Goal: Task Accomplishment & Management: Manage account settings

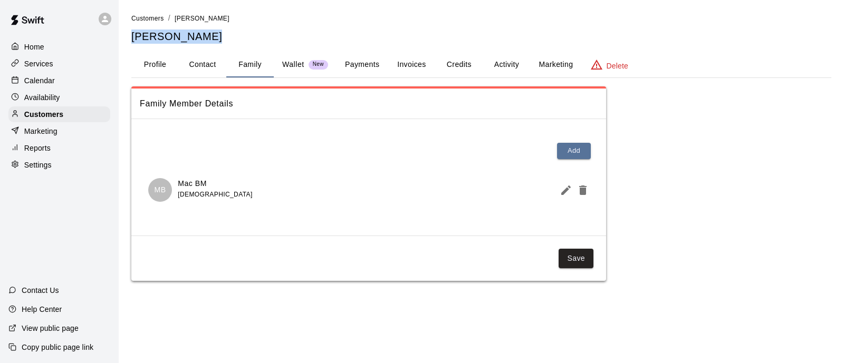
click at [42, 66] on p "Services" at bounding box center [38, 64] width 29 height 11
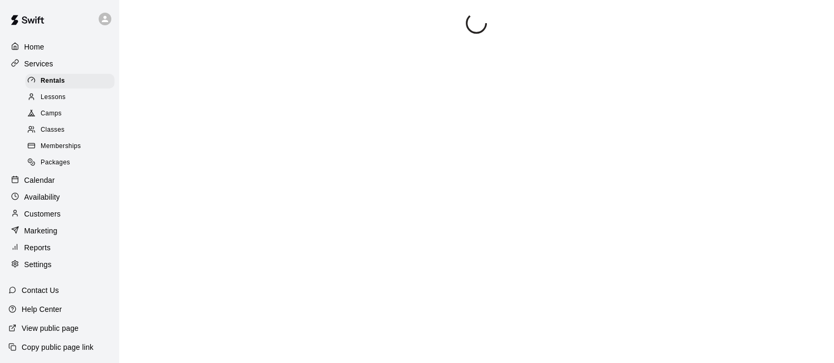
click at [40, 35] on img at bounding box center [27, 20] width 55 height 32
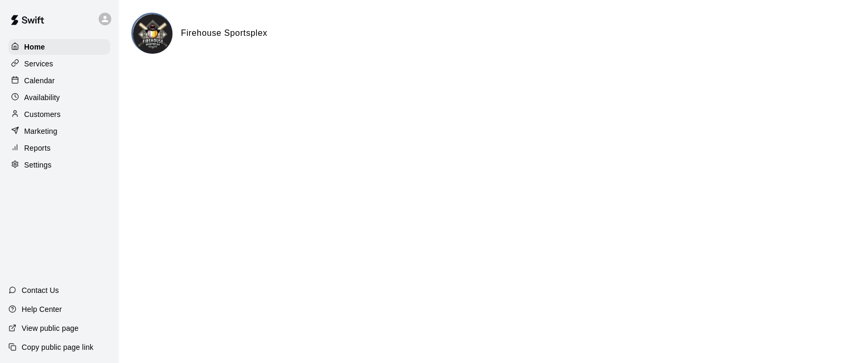
click at [53, 112] on div "Customers" at bounding box center [59, 115] width 102 height 16
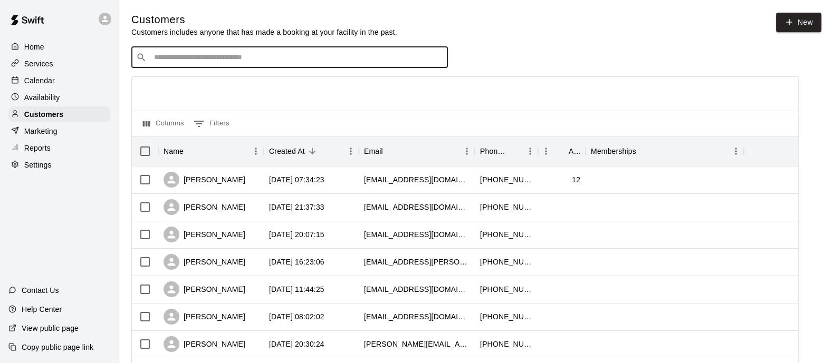
click at [196, 58] on input "Search customers by name or email" at bounding box center [297, 57] width 292 height 11
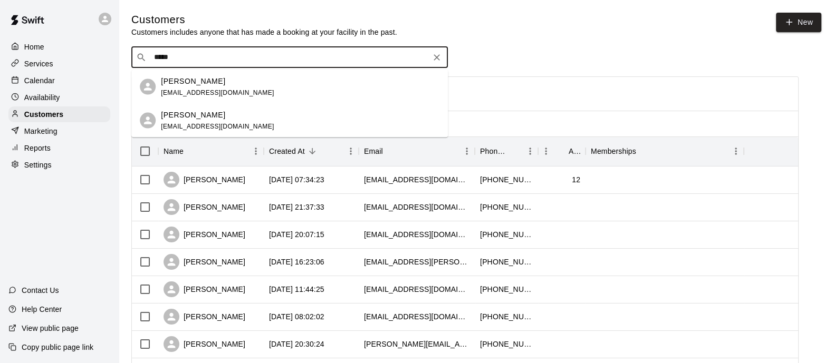
drag, startPoint x: 177, startPoint y: 56, endPoint x: 116, endPoint y: 55, distance: 61.2
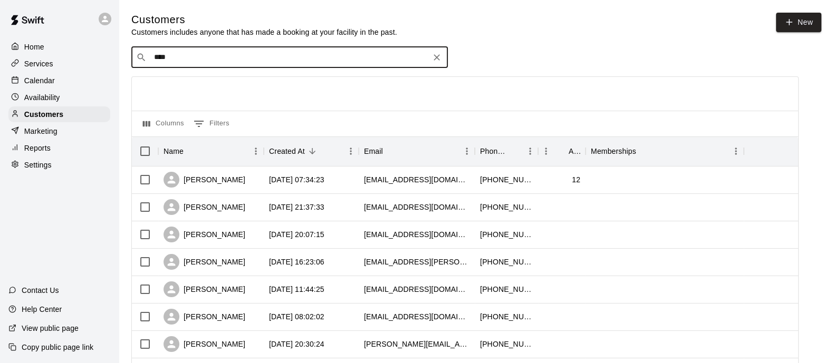
type input "*****"
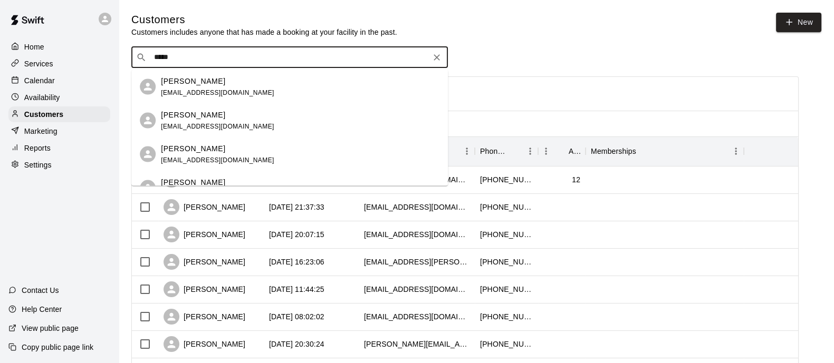
click at [182, 94] on span "[EMAIL_ADDRESS][DOMAIN_NAME]" at bounding box center [217, 92] width 113 height 7
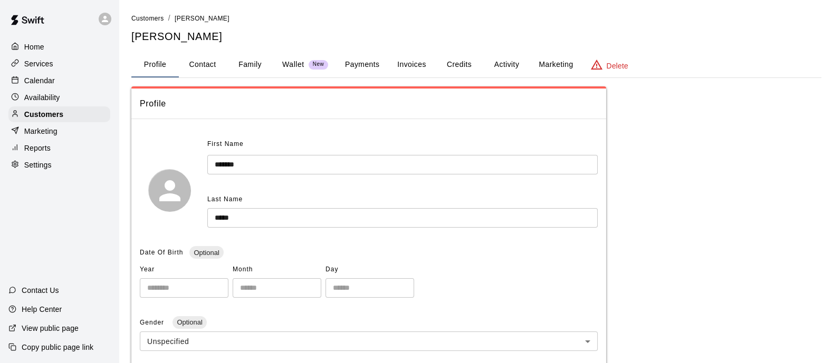
click at [245, 61] on button "Family" at bounding box center [249, 64] width 47 height 25
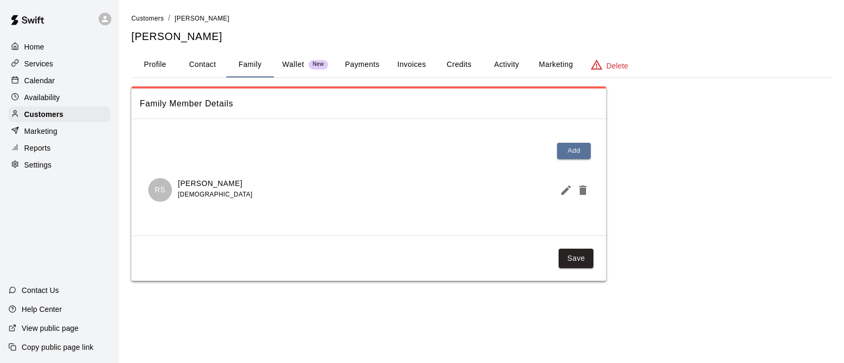
click at [169, 62] on button "Profile" at bounding box center [154, 64] width 47 height 25
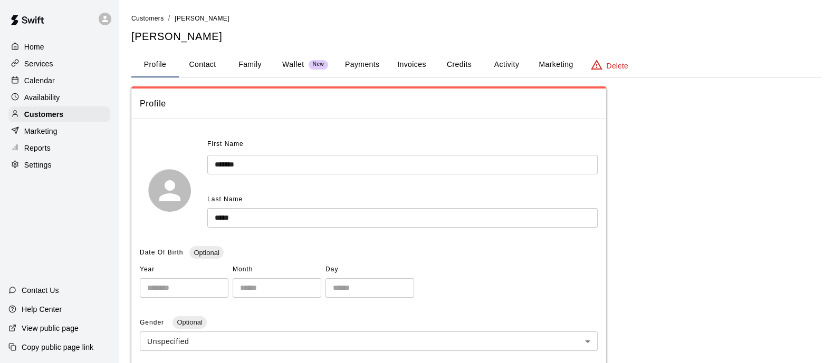
click at [56, 88] on div "Calendar" at bounding box center [59, 81] width 102 height 16
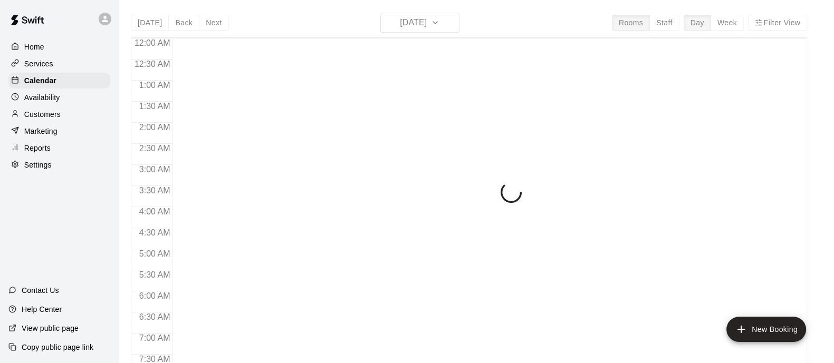
scroll to position [675, 0]
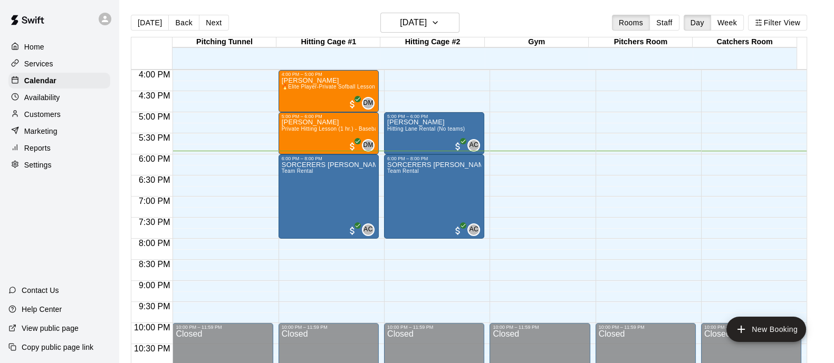
click at [74, 119] on div "Customers" at bounding box center [59, 115] width 102 height 16
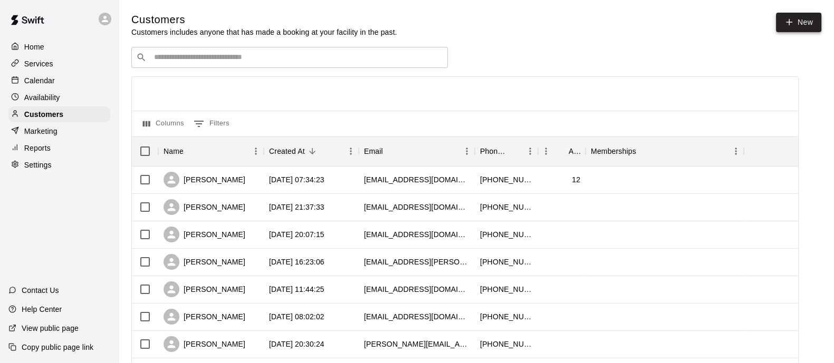
click at [798, 29] on link "New" at bounding box center [798, 23] width 45 height 20
select select "**"
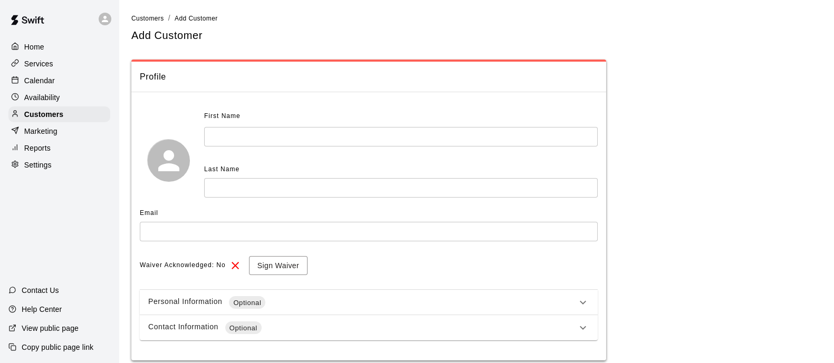
click at [384, 130] on input "text" at bounding box center [400, 137] width 393 height 20
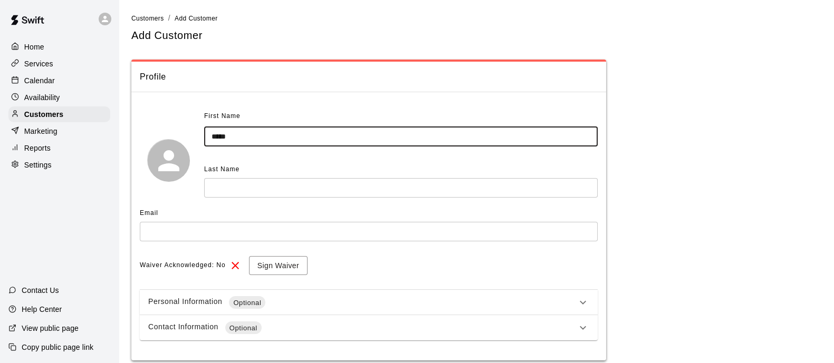
type input "*****"
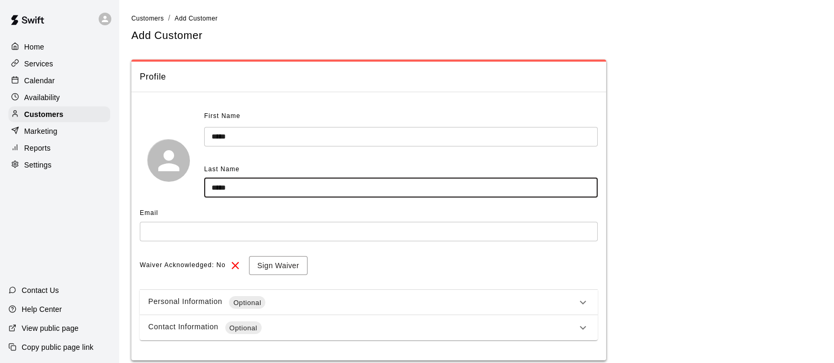
type input "*****"
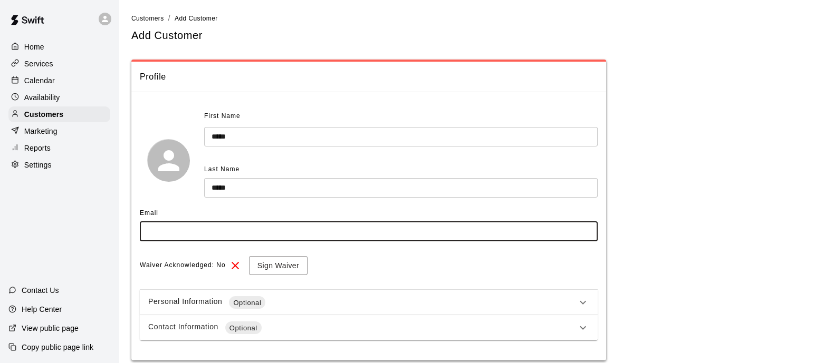
click at [385, 236] on input "text" at bounding box center [369, 232] width 458 height 20
click at [372, 225] on input "text" at bounding box center [369, 232] width 458 height 20
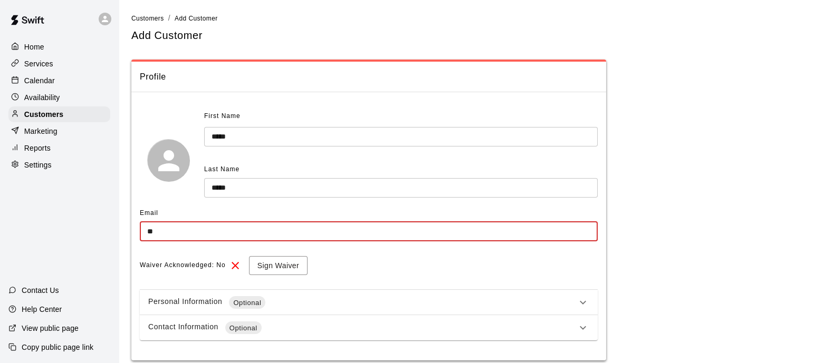
type input "*"
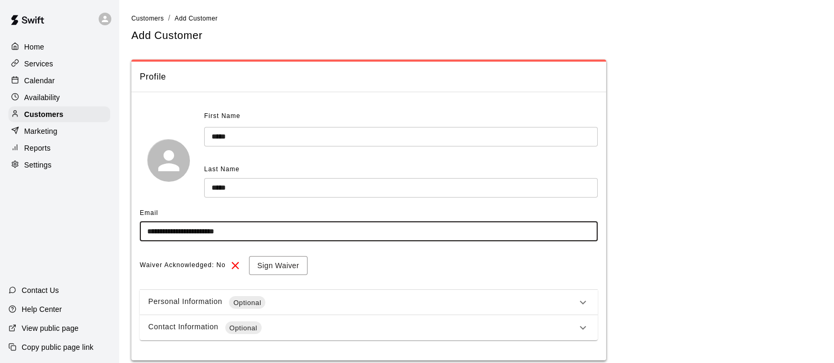
type input "**********"
click at [277, 276] on div "**********" at bounding box center [369, 224] width 458 height 233
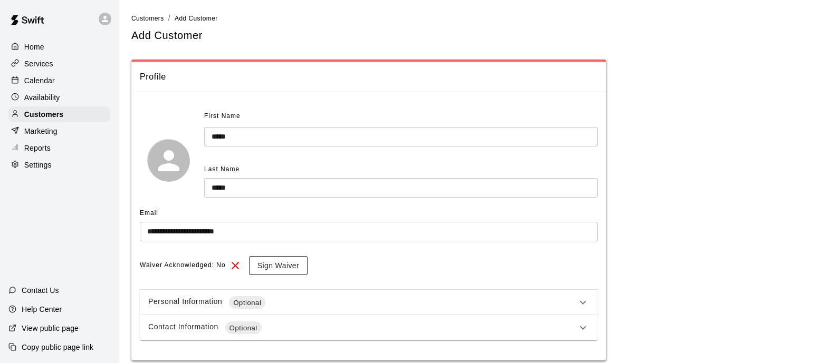
click at [286, 268] on button "Sign Waiver" at bounding box center [278, 266] width 59 height 20
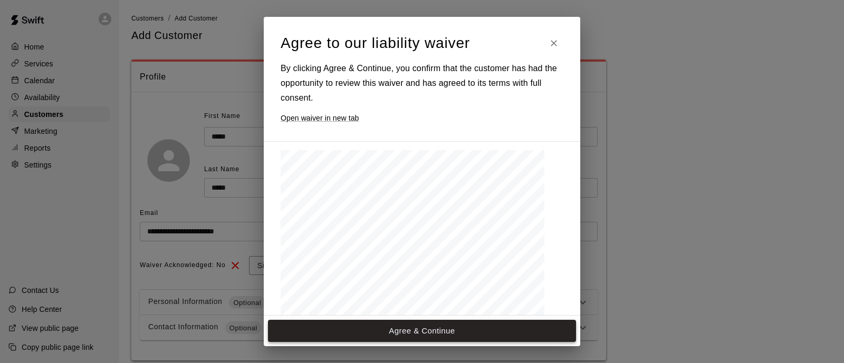
click at [523, 337] on button "Agree & Continue" at bounding box center [422, 331] width 308 height 22
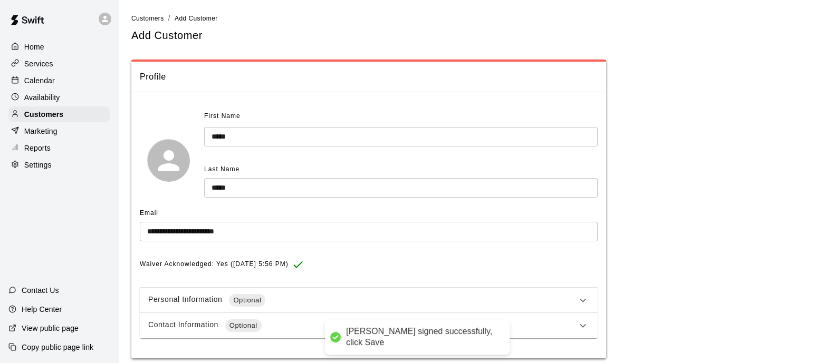
scroll to position [37, 0]
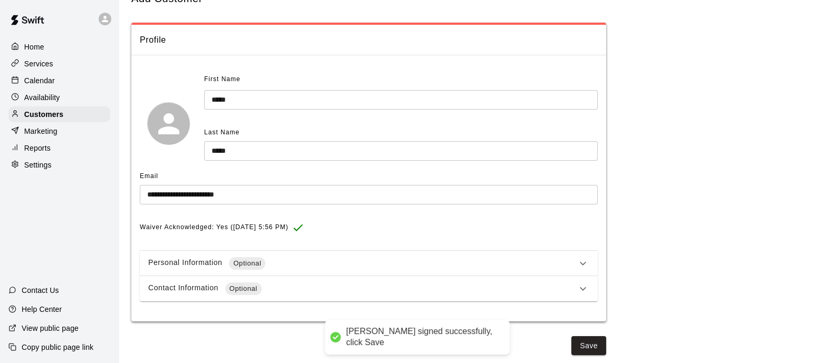
click at [556, 276] on div "Contact Information Optional" at bounding box center [369, 288] width 458 height 25
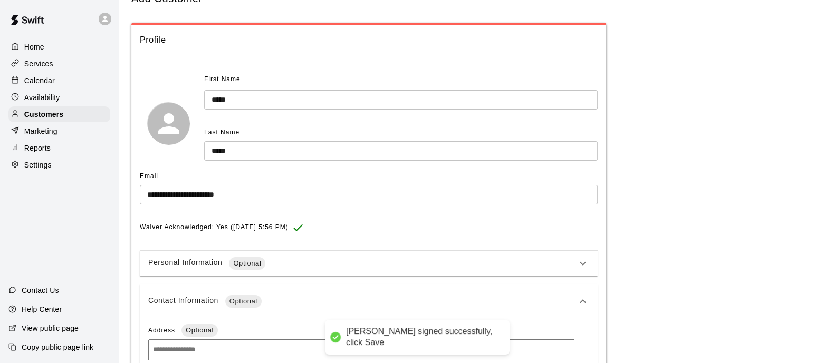
scroll to position [133, 0]
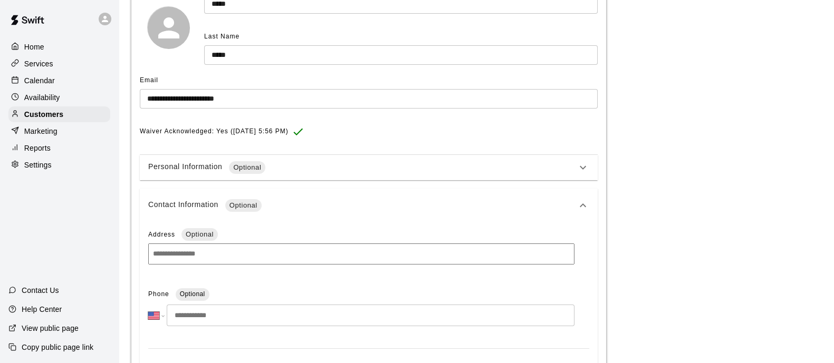
click at [583, 165] on icon at bounding box center [582, 167] width 13 height 13
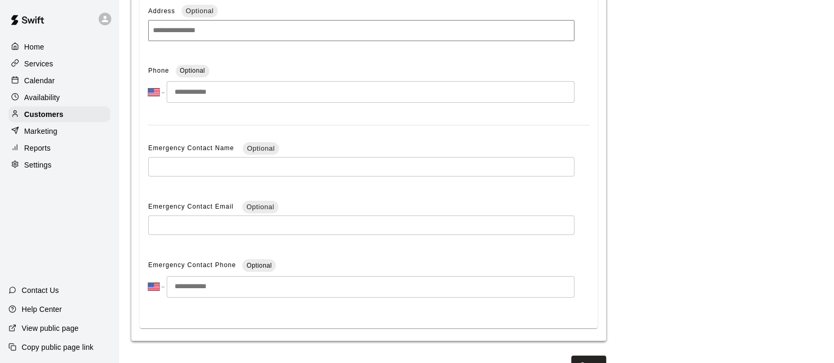
scroll to position [745, 0]
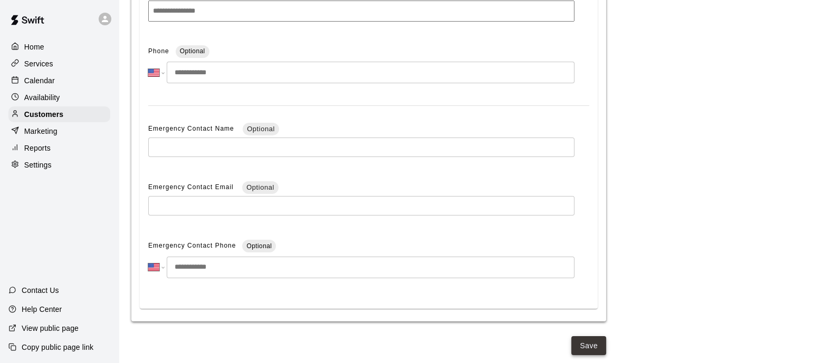
click at [590, 343] on button "Save" at bounding box center [588, 346] width 35 height 20
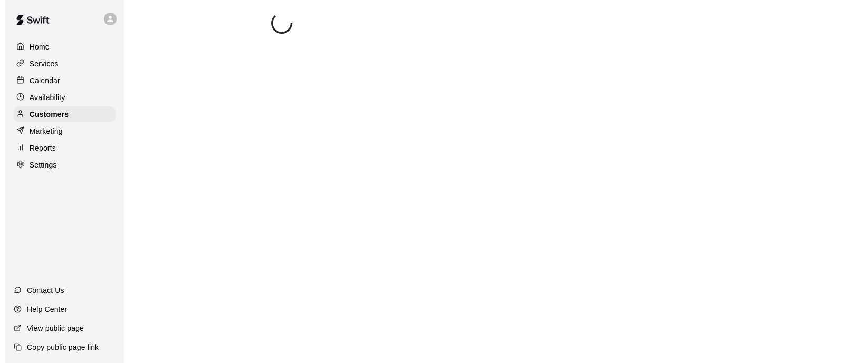
scroll to position [0, 0]
select select "**"
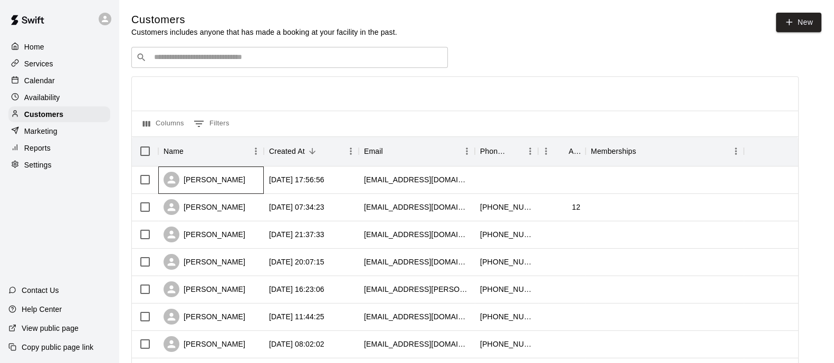
click at [225, 184] on div "[PERSON_NAME]" at bounding box center [210, 180] width 105 height 27
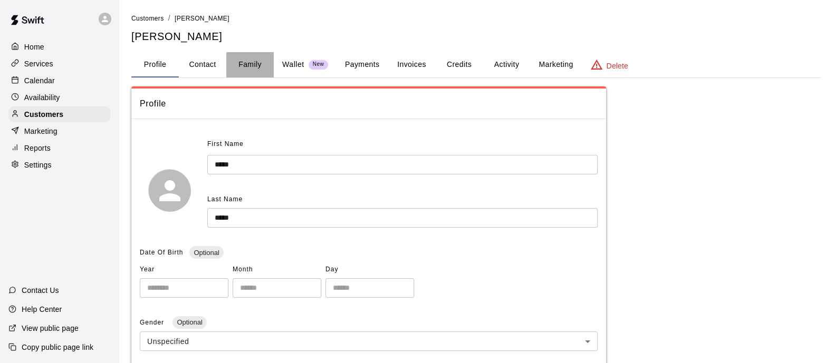
click at [245, 68] on button "Family" at bounding box center [249, 64] width 47 height 25
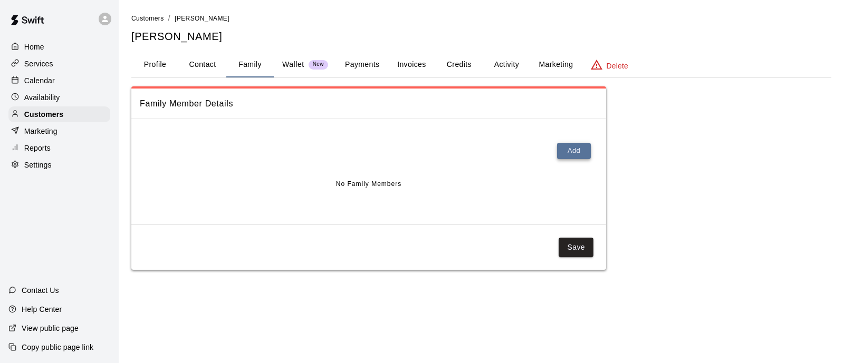
click at [582, 153] on button "Add" at bounding box center [574, 151] width 34 height 16
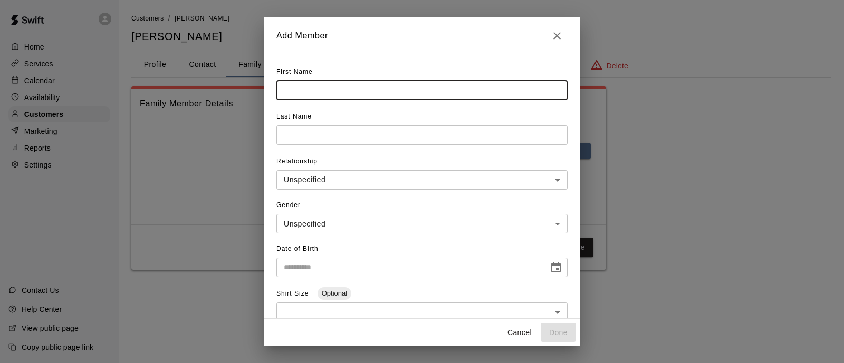
click at [338, 92] on input "text" at bounding box center [421, 91] width 291 height 20
drag, startPoint x: 341, startPoint y: 92, endPoint x: 309, endPoint y: 92, distance: 32.2
click at [309, 92] on input "**********" at bounding box center [421, 91] width 291 height 20
type input "******"
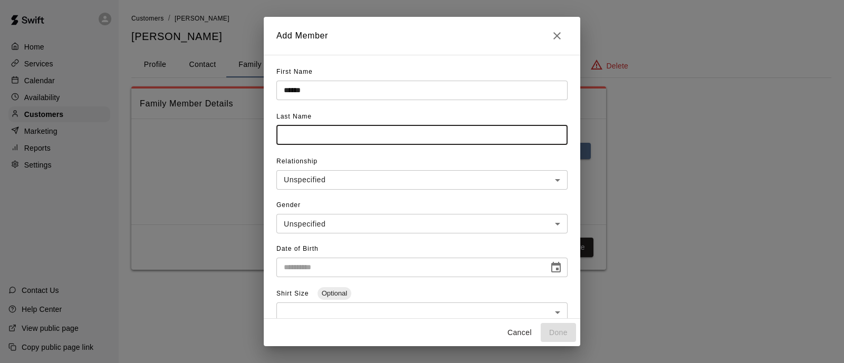
click at [313, 130] on input "text" at bounding box center [421, 136] width 291 height 20
paste input "*****"
type input "*****"
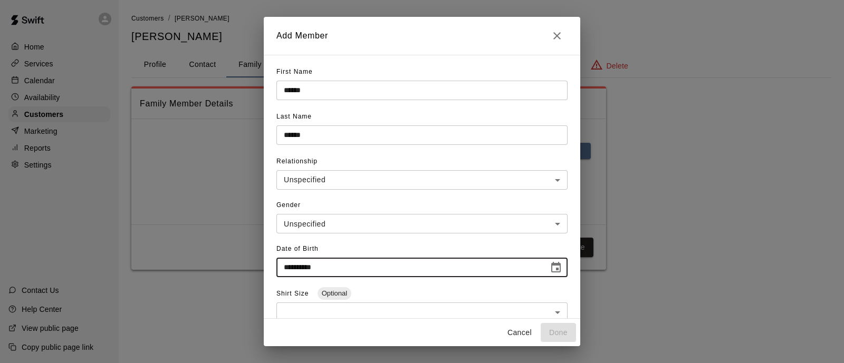
click at [330, 265] on input "**********" at bounding box center [408, 268] width 265 height 20
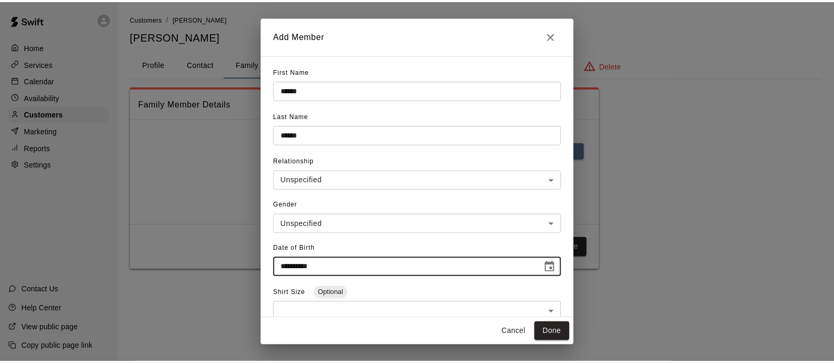
scroll to position [100, 0]
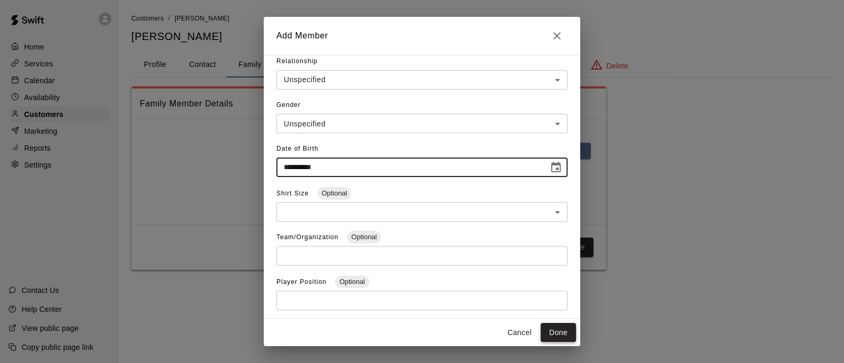
type input "**********"
click at [548, 334] on button "Done" at bounding box center [558, 333] width 35 height 20
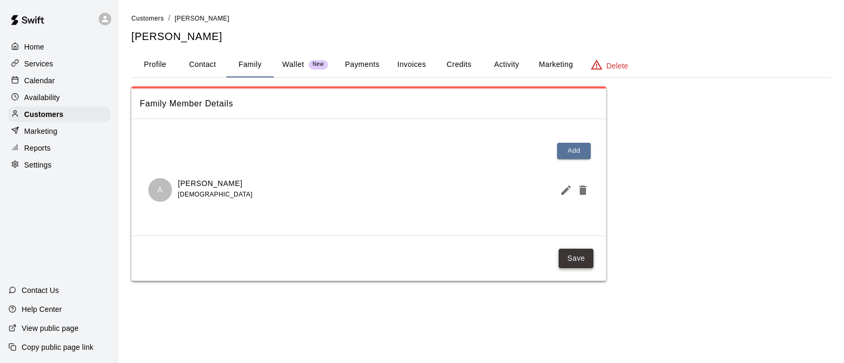
click at [587, 267] on button "Save" at bounding box center [576, 259] width 35 height 20
click at [157, 68] on button "Profile" at bounding box center [154, 64] width 47 height 25
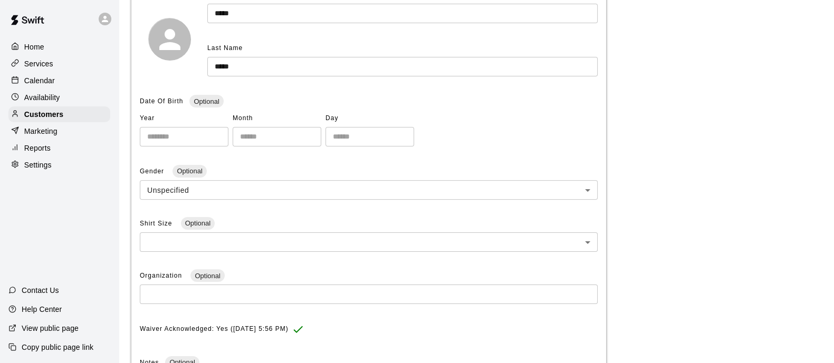
scroll to position [0, 0]
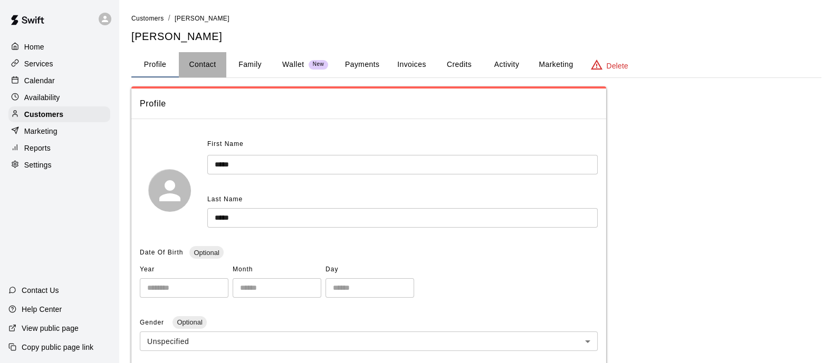
click at [213, 54] on button "Contact" at bounding box center [202, 64] width 47 height 25
select select "**"
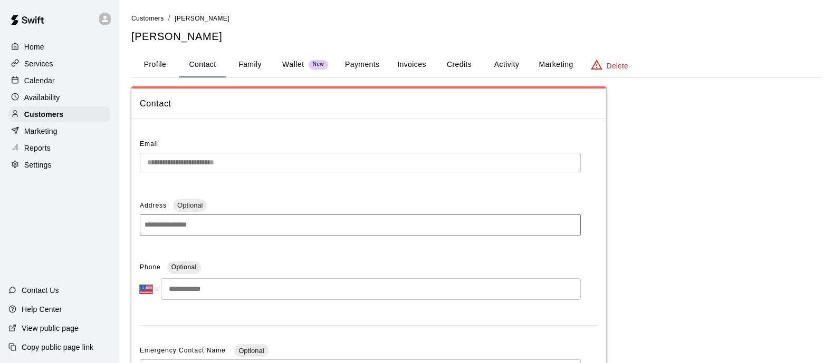
click at [150, 61] on button "Profile" at bounding box center [154, 64] width 47 height 25
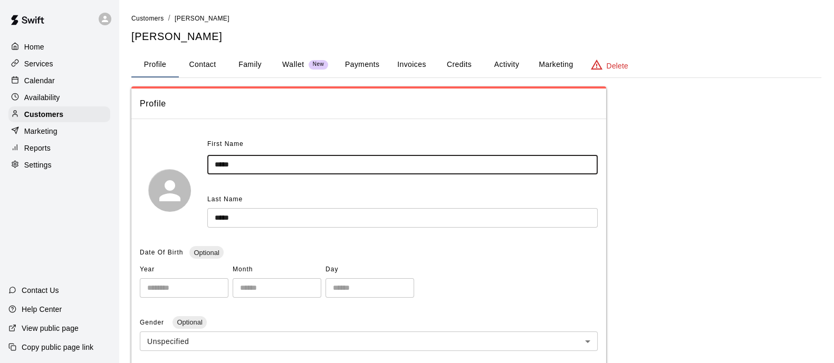
drag, startPoint x: 269, startPoint y: 165, endPoint x: 179, endPoint y: 160, distance: 89.8
click at [179, 160] on div "First Name ***** ​ Last Name ***** ​" at bounding box center [369, 190] width 458 height 109
type input "*"
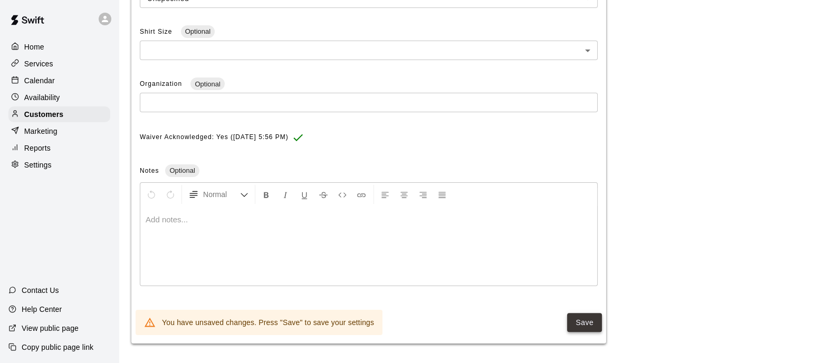
type input "******"
click at [582, 319] on button "Save" at bounding box center [584, 323] width 35 height 20
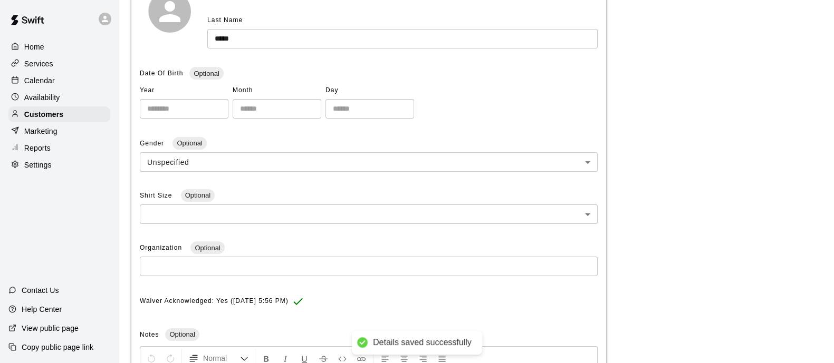
scroll to position [177, 0]
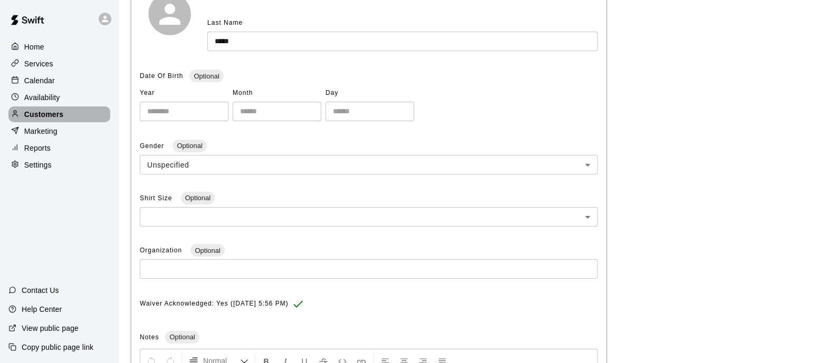
click at [71, 120] on div "Customers" at bounding box center [59, 115] width 102 height 16
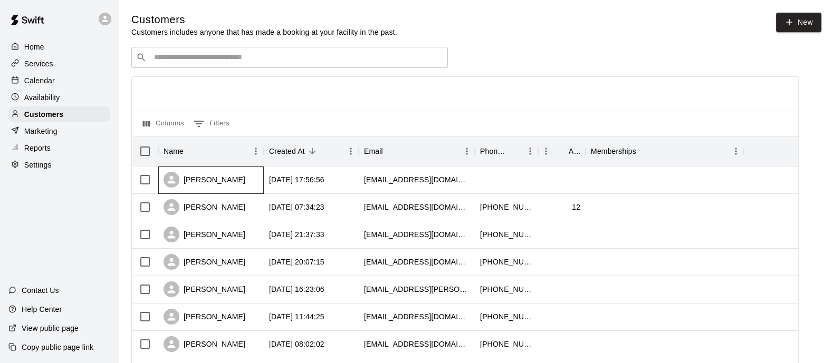
click at [217, 174] on div "[PERSON_NAME]" at bounding box center [205, 180] width 82 height 16
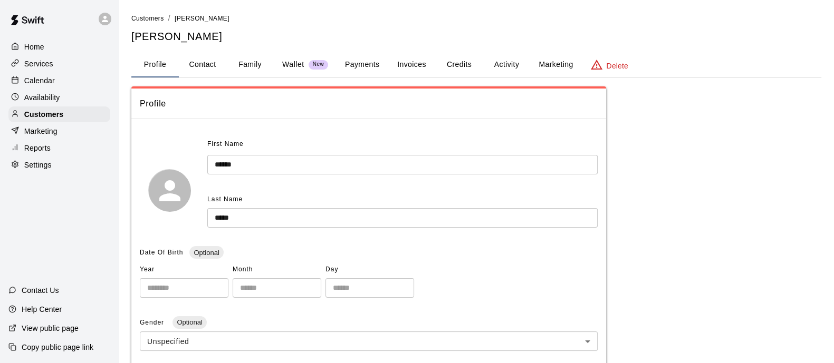
click at [205, 67] on button "Contact" at bounding box center [202, 64] width 47 height 25
select select "**"
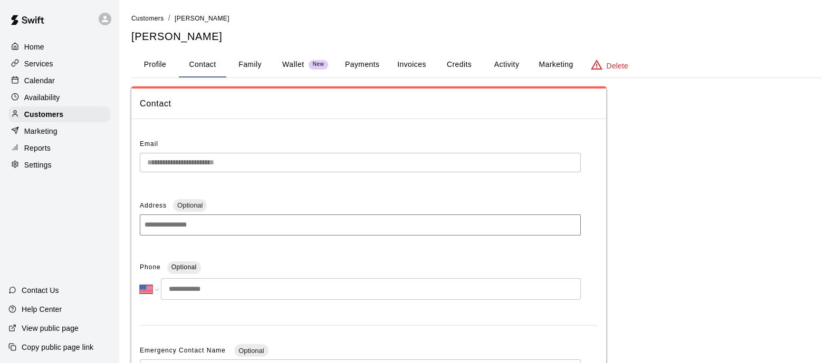
click at [255, 64] on button "Family" at bounding box center [249, 64] width 47 height 25
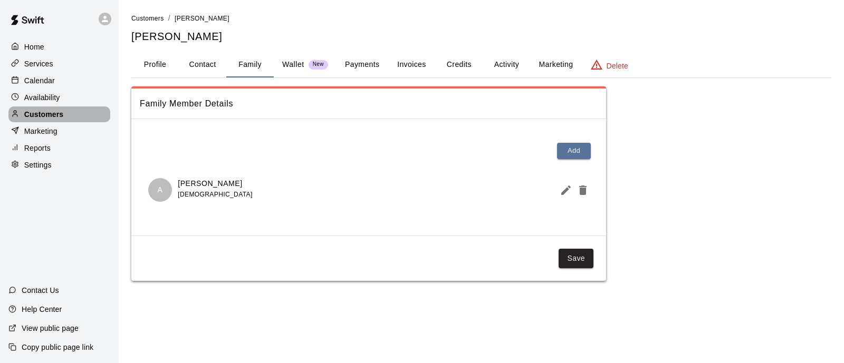
click at [54, 120] on p "Customers" at bounding box center [43, 114] width 39 height 11
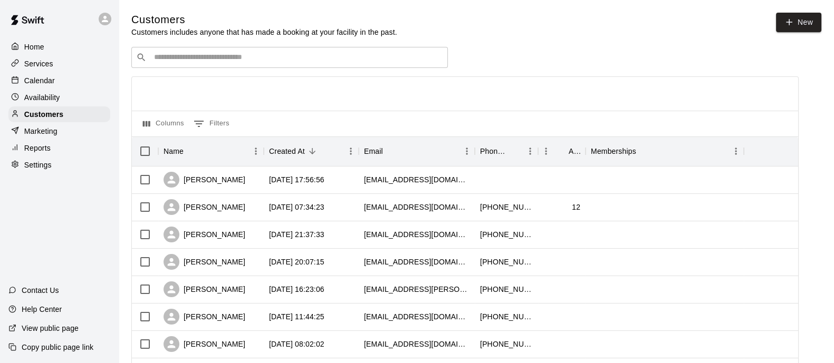
click at [314, 63] on input "Search customers by name or email" at bounding box center [297, 57] width 292 height 11
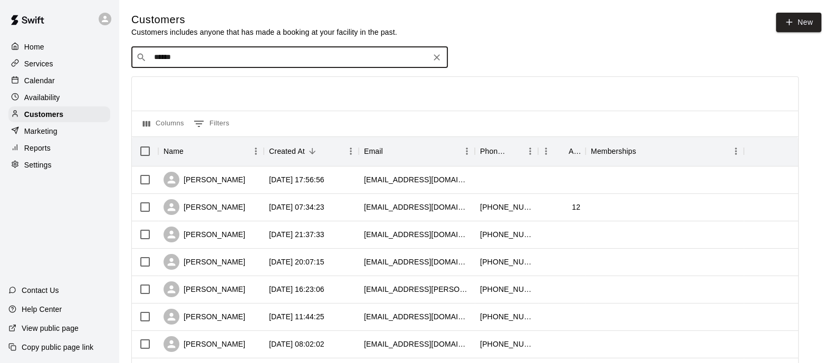
type input "******"
click at [33, 50] on p "Home" at bounding box center [34, 47] width 20 height 11
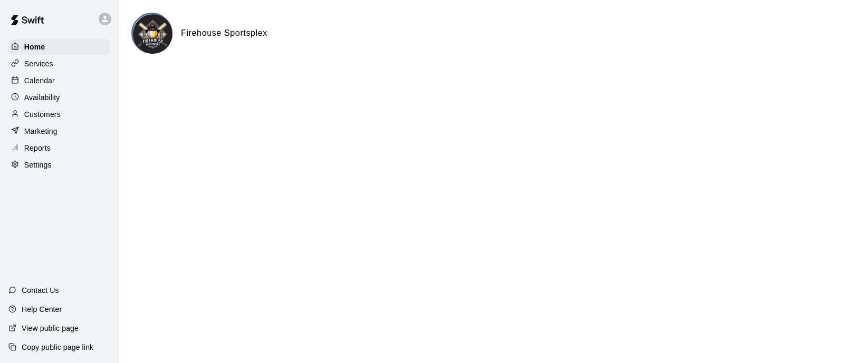
click at [40, 66] on p "Services" at bounding box center [38, 64] width 29 height 11
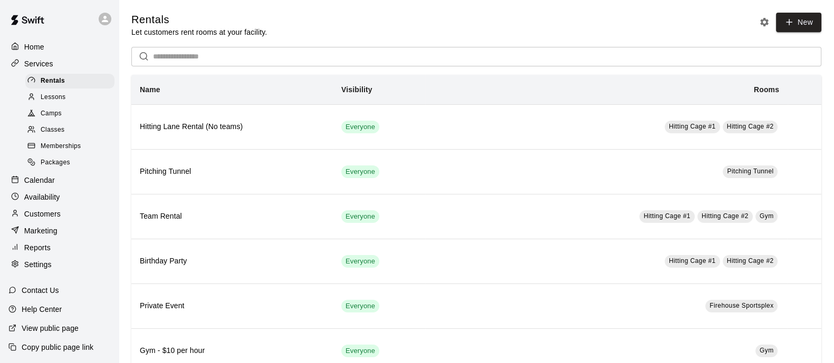
click at [47, 183] on p "Calendar" at bounding box center [39, 180] width 31 height 11
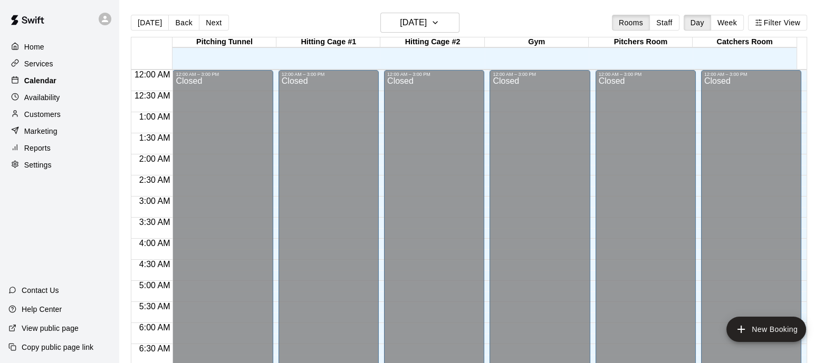
scroll to position [675, 0]
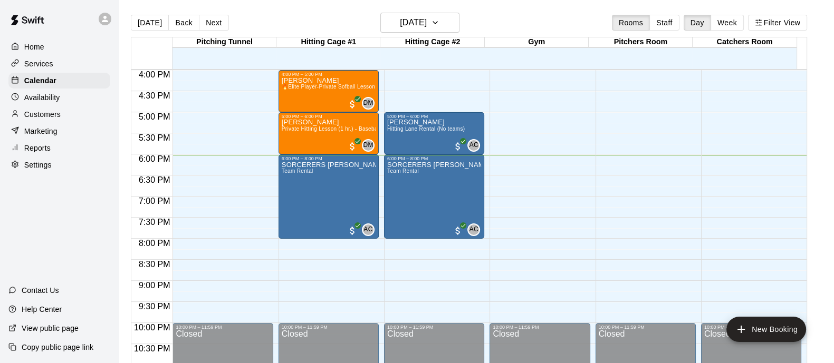
click at [50, 119] on p "Customers" at bounding box center [42, 114] width 36 height 11
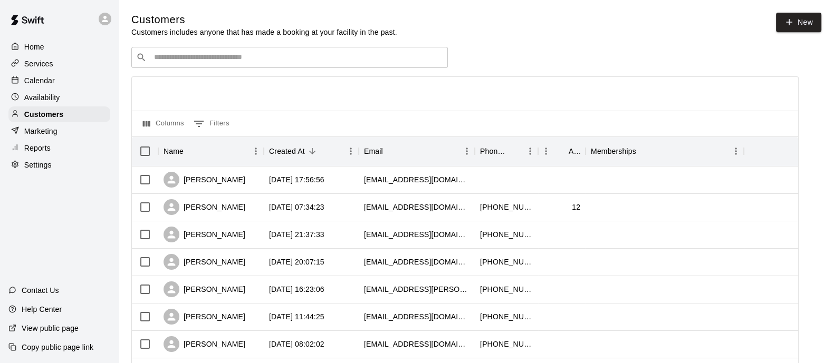
click at [250, 57] on input "Search customers by name or email" at bounding box center [297, 57] width 292 height 11
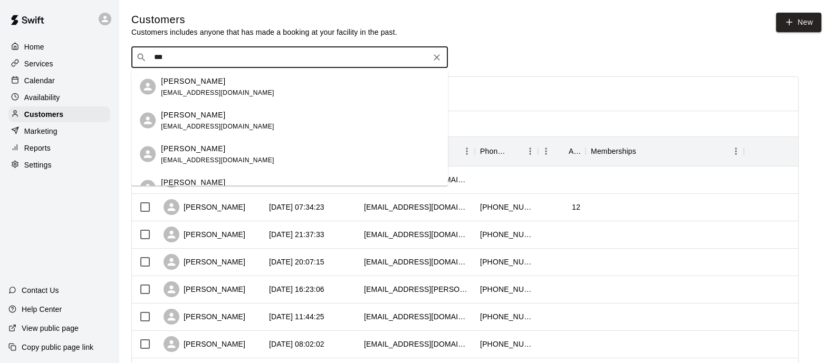
type input "****"
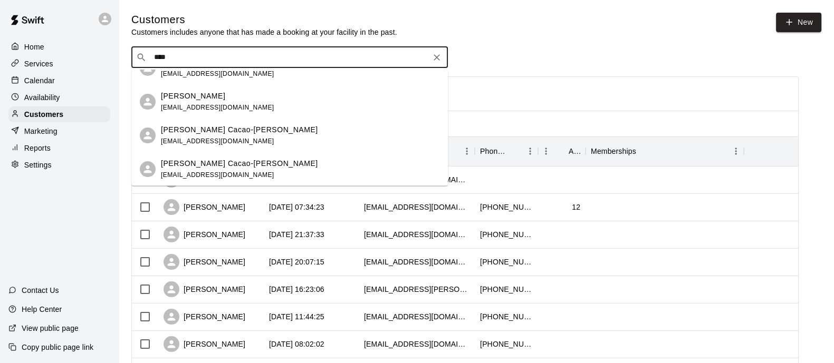
click at [200, 108] on span "[EMAIL_ADDRESS][DOMAIN_NAME]" at bounding box center [217, 107] width 113 height 7
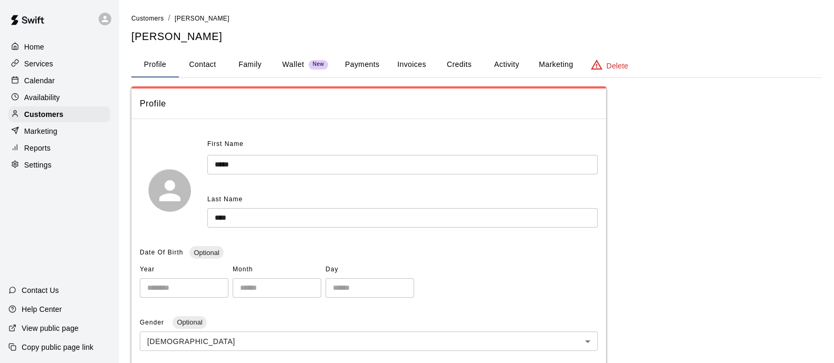
click at [42, 50] on p "Home" at bounding box center [34, 47] width 20 height 11
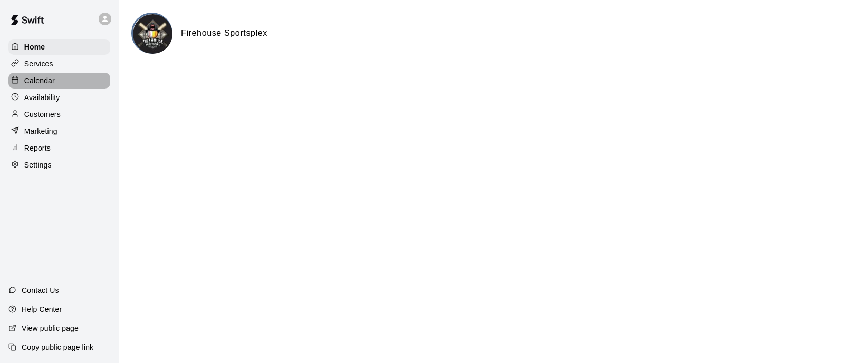
click at [19, 84] on div at bounding box center [17, 81] width 13 height 10
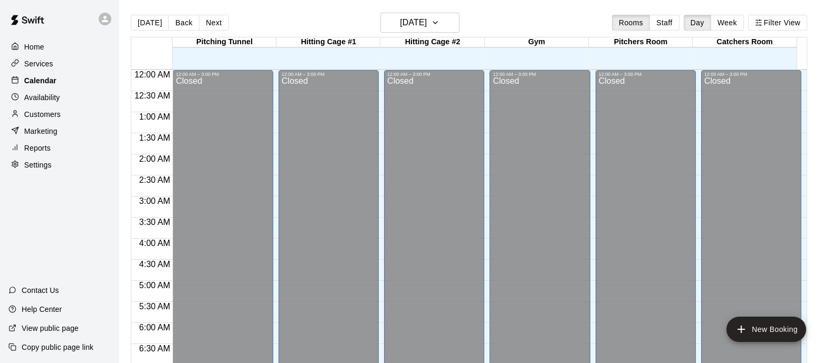
scroll to position [675, 0]
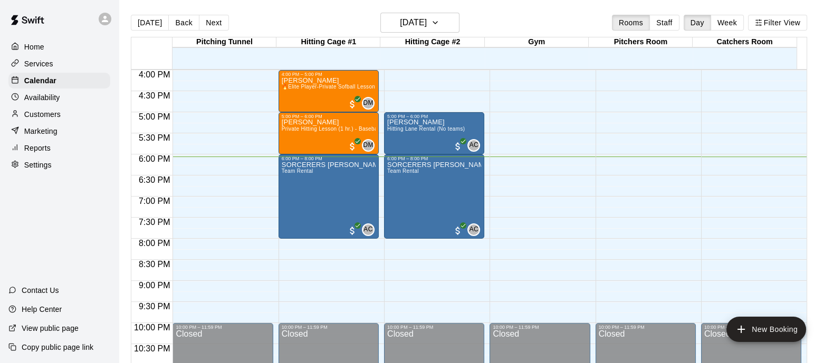
click at [739, 33] on div "[DATE] Back [DATE][DATE] Rooms Staff Day Week Filter View" at bounding box center [469, 25] width 676 height 24
click at [737, 25] on button "Week" at bounding box center [726, 23] width 33 height 16
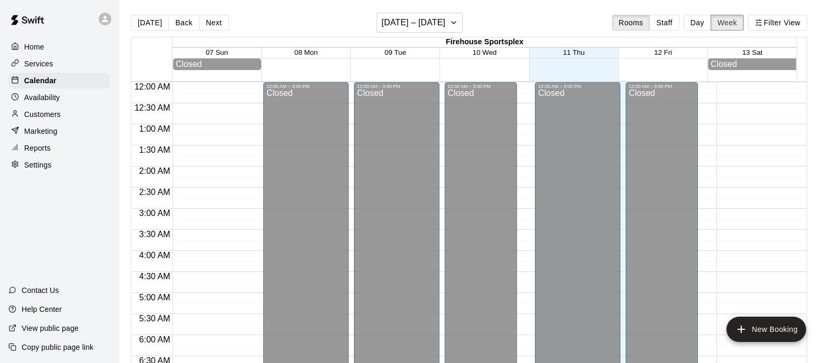
scroll to position [717, 0]
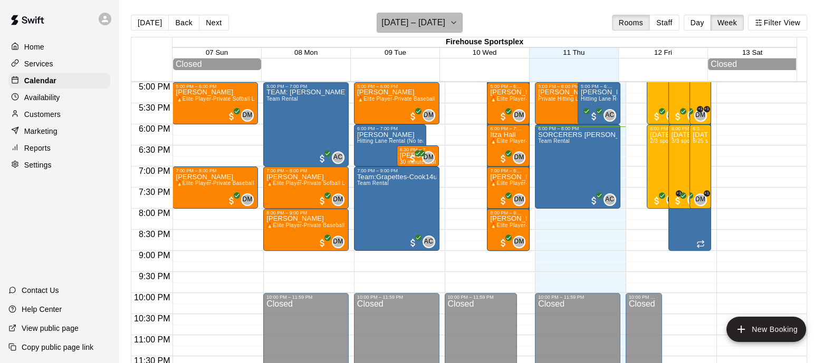
click at [458, 25] on icon "button" at bounding box center [453, 22] width 8 height 13
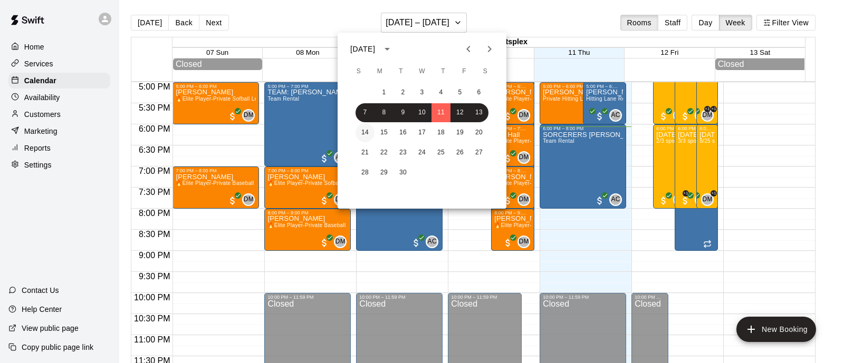
click at [364, 131] on button "14" at bounding box center [364, 132] width 19 height 19
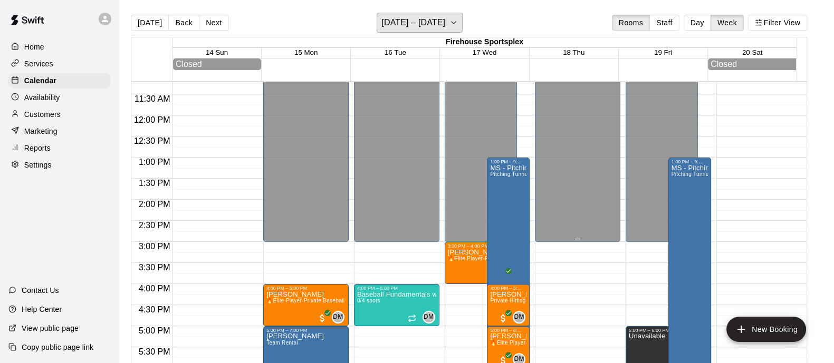
scroll to position [474, 0]
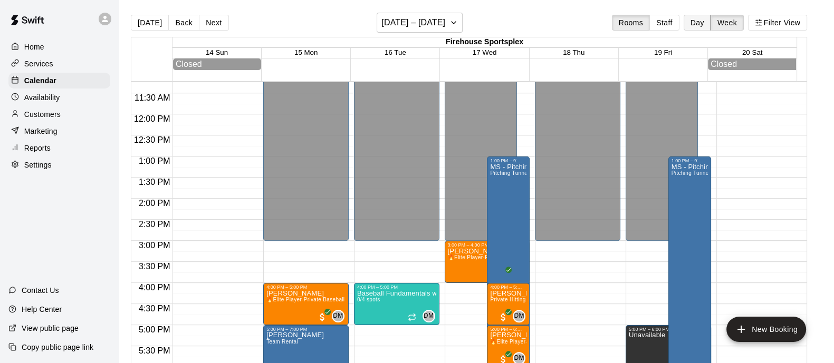
click at [709, 23] on button "Day" at bounding box center [697, 23] width 27 height 16
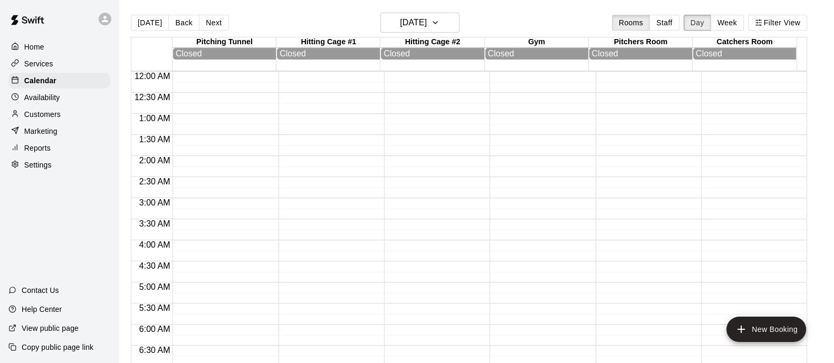
scroll to position [707, 0]
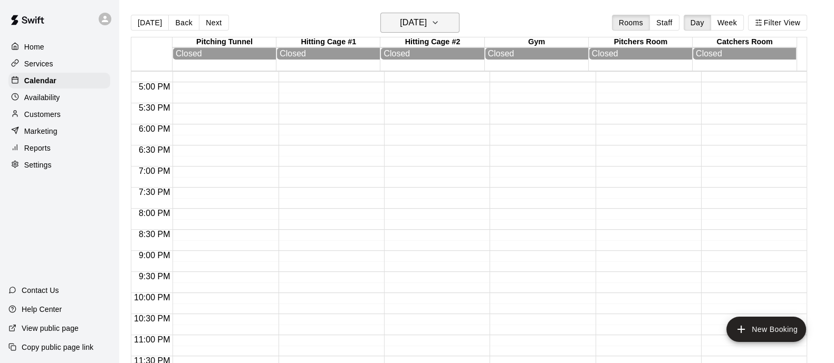
click at [447, 21] on button "[DATE]" at bounding box center [419, 23] width 79 height 20
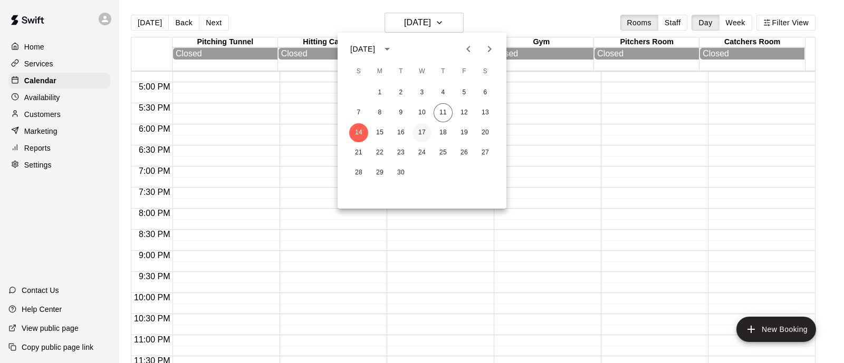
click at [424, 129] on button "17" at bounding box center [421, 132] width 19 height 19
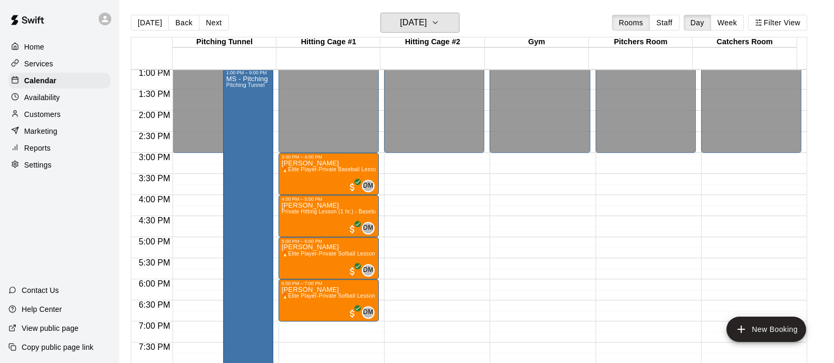
scroll to position [550, 0]
click at [439, 26] on icon "button" at bounding box center [435, 22] width 8 height 13
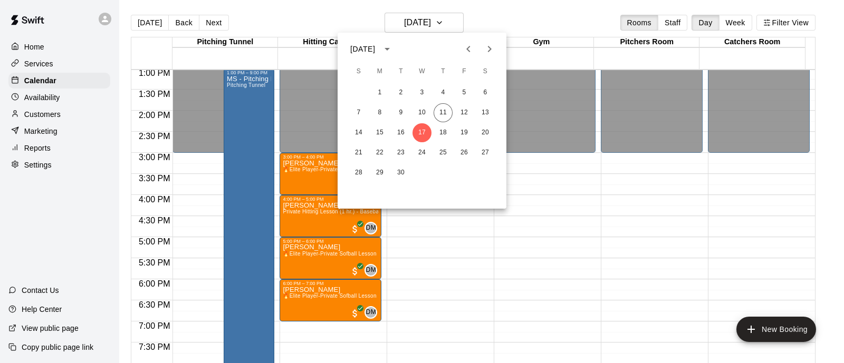
drag, startPoint x: 443, startPoint y: 134, endPoint x: 421, endPoint y: 216, distance: 84.6
click at [421, 216] on div at bounding box center [422, 181] width 844 height 363
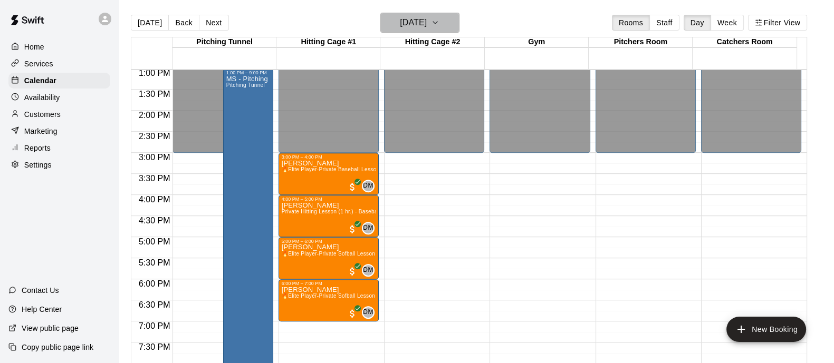
click at [439, 24] on icon "button" at bounding box center [435, 22] width 8 height 13
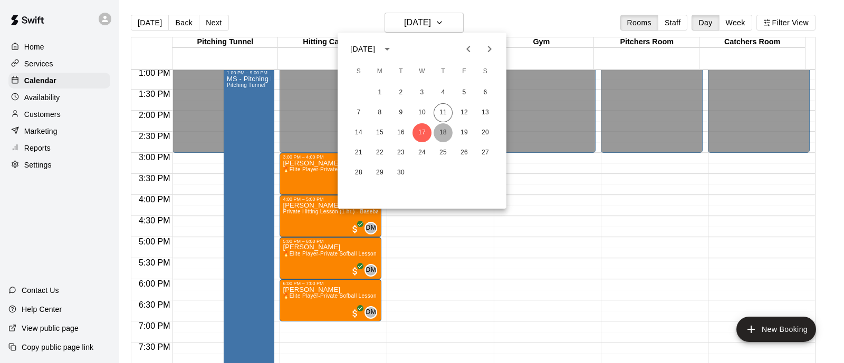
click at [443, 132] on button "18" at bounding box center [443, 132] width 19 height 19
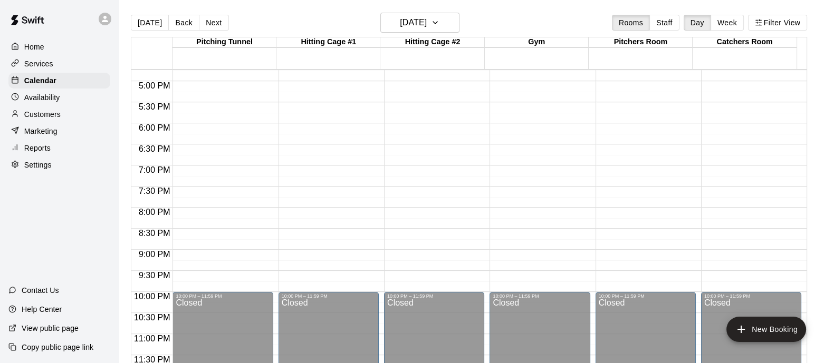
scroll to position [707, 0]
click at [427, 17] on h6 "[DATE]" at bounding box center [413, 22] width 27 height 15
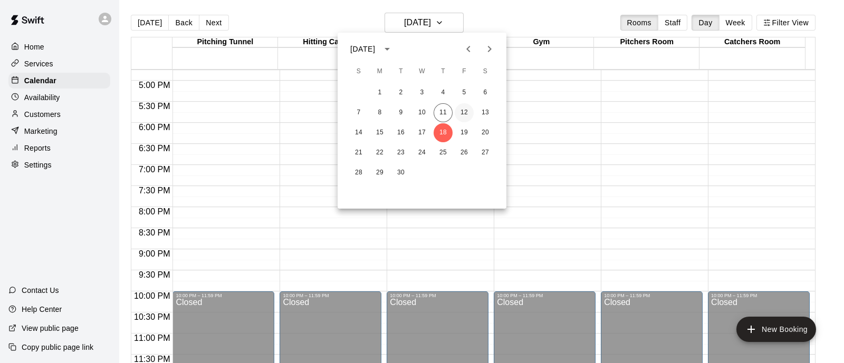
click at [465, 111] on button "12" at bounding box center [464, 112] width 19 height 19
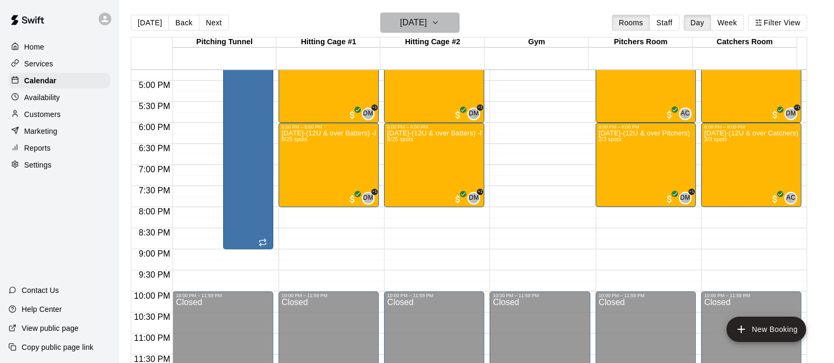
click at [439, 21] on icon "button" at bounding box center [435, 22] width 8 height 13
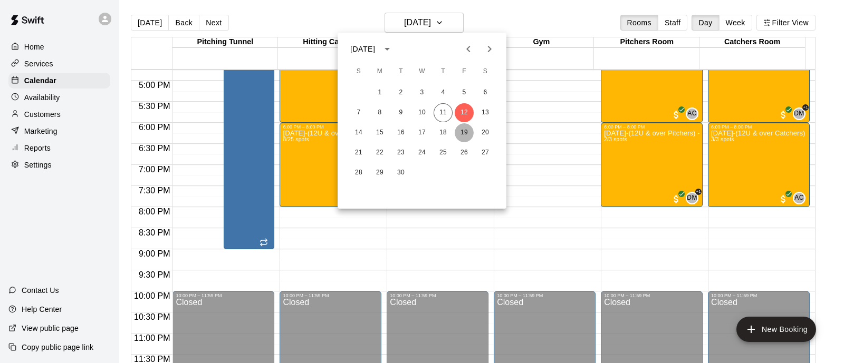
click at [466, 130] on button "19" at bounding box center [464, 132] width 19 height 19
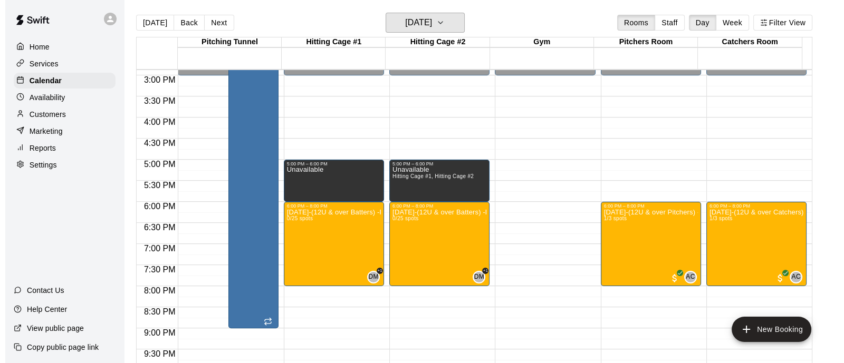
scroll to position [505, 0]
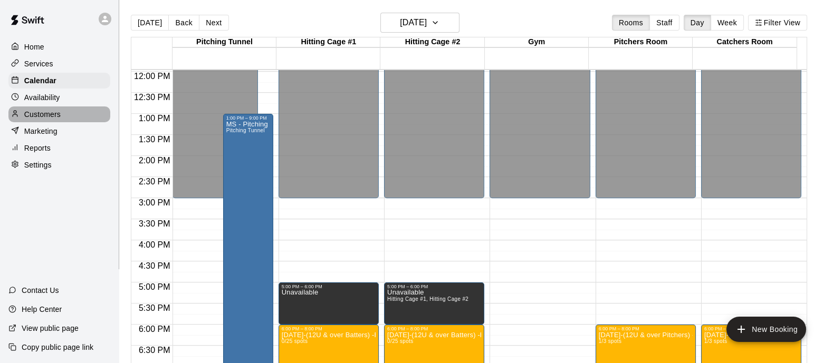
click at [34, 119] on p "Customers" at bounding box center [42, 114] width 36 height 11
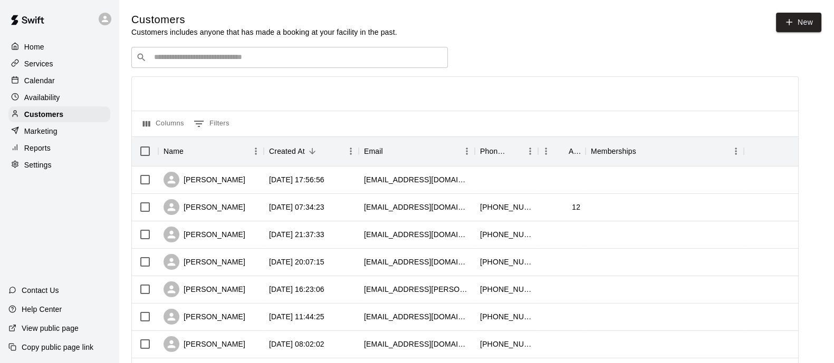
click at [431, 51] on div "​ ​" at bounding box center [289, 57] width 316 height 21
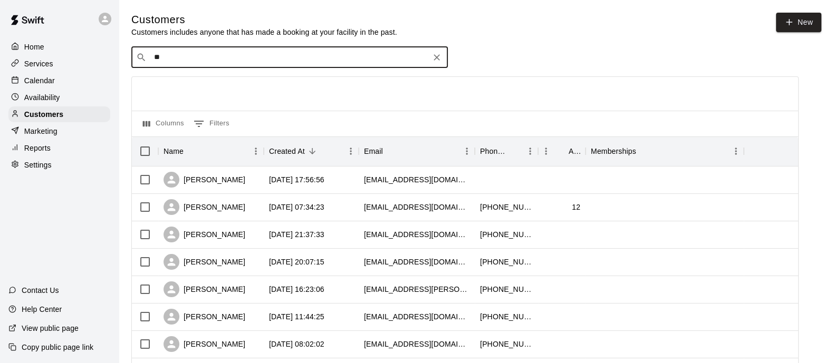
type input "***"
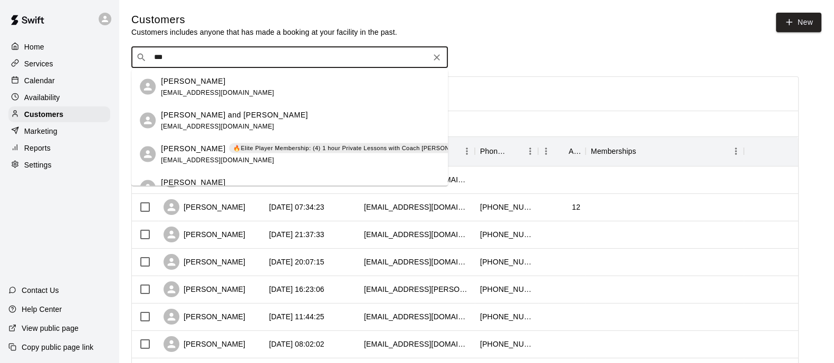
drag, startPoint x: 321, startPoint y: 136, endPoint x: 326, endPoint y: 150, distance: 15.0
click at [326, 150] on ul "[PERSON_NAME] [EMAIL_ADDRESS][DOMAIN_NAME] [PERSON_NAME] and [PERSON_NAME] [EMA…" at bounding box center [289, 137] width 316 height 135
click at [326, 150] on p "🔥Elite Player Membership: (4) 1 hour Private Lessons with Coach [PERSON_NAME] –…" at bounding box center [372, 148] width 279 height 9
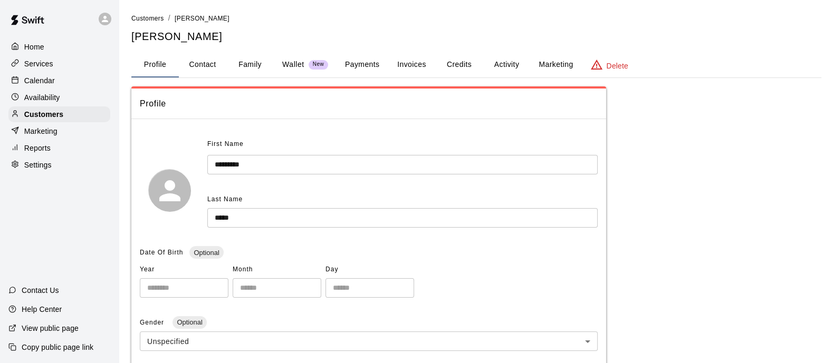
click at [350, 71] on button "Payments" at bounding box center [361, 64] width 51 height 25
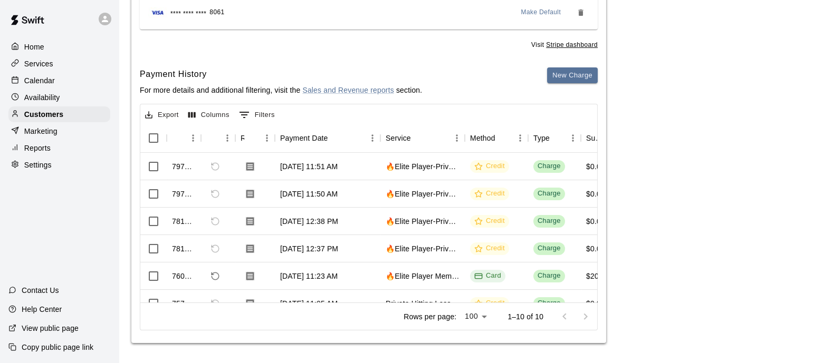
click at [40, 85] on p "Calendar" at bounding box center [39, 80] width 31 height 11
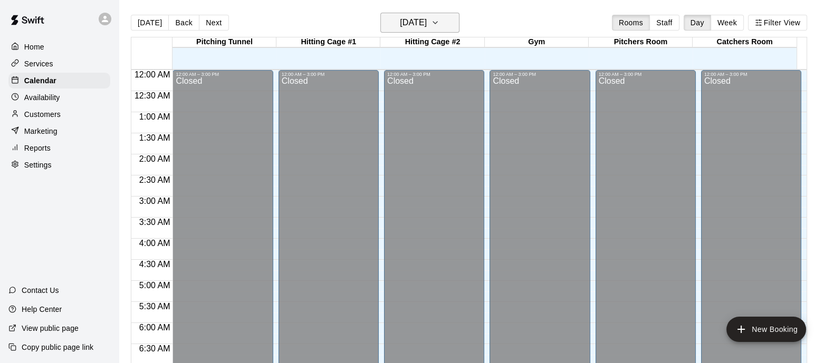
scroll to position [675, 0]
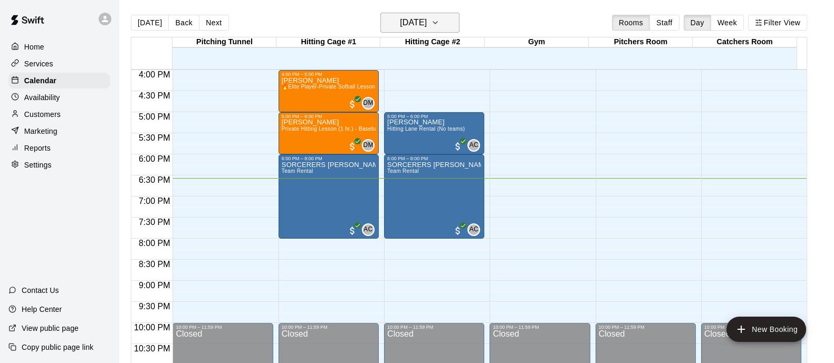
click at [459, 20] on button "[DATE]" at bounding box center [419, 23] width 79 height 20
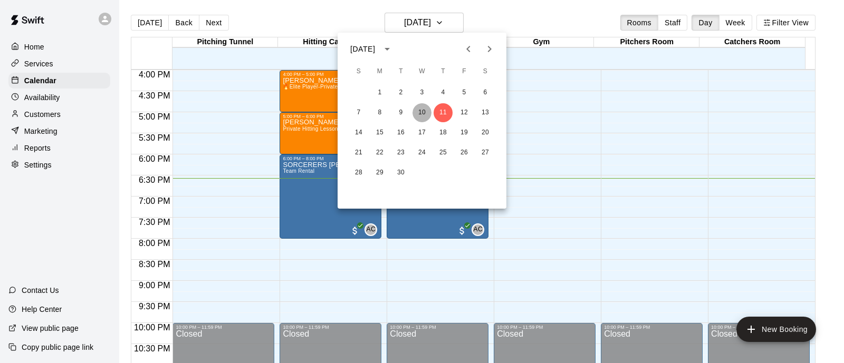
click at [422, 110] on button "10" at bounding box center [421, 112] width 19 height 19
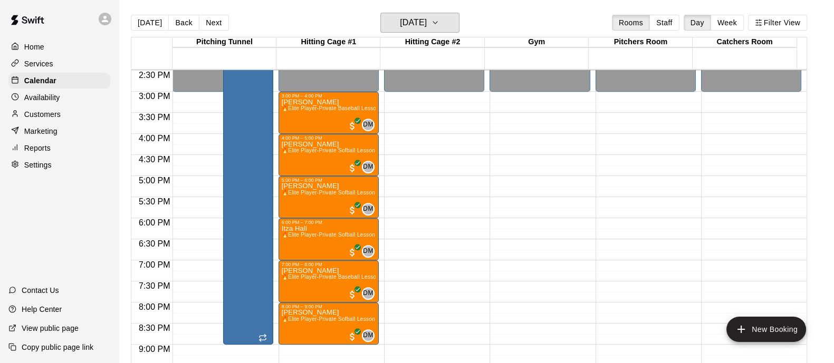
scroll to position [610, 0]
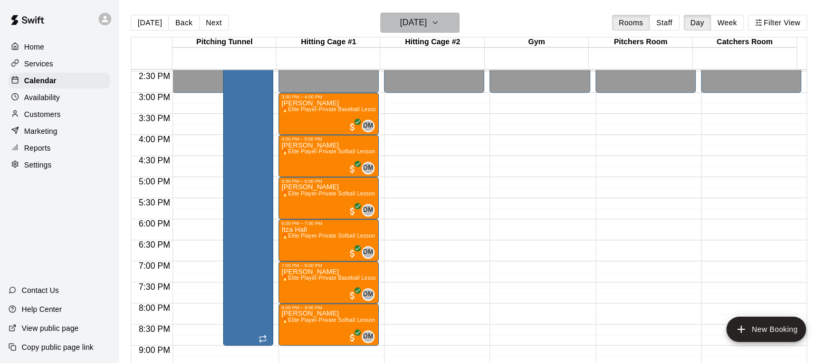
click at [439, 21] on icon "button" at bounding box center [435, 22] width 8 height 13
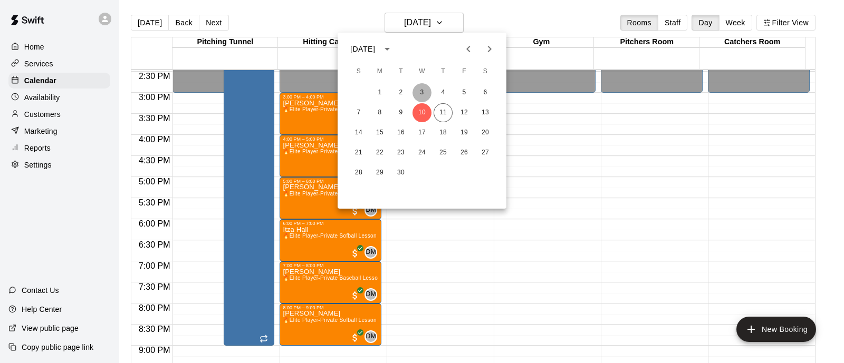
click at [425, 97] on button "3" at bounding box center [421, 92] width 19 height 19
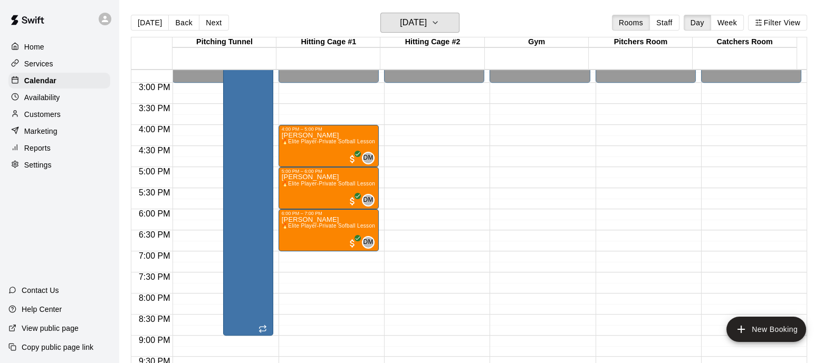
scroll to position [621, 0]
click at [439, 27] on icon "button" at bounding box center [435, 22] width 8 height 13
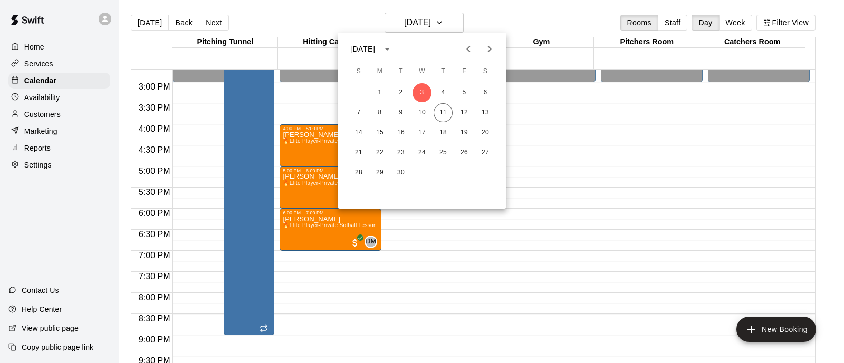
click at [467, 52] on icon "Previous month" at bounding box center [468, 49] width 13 height 13
click at [357, 149] on button "17" at bounding box center [358, 152] width 19 height 19
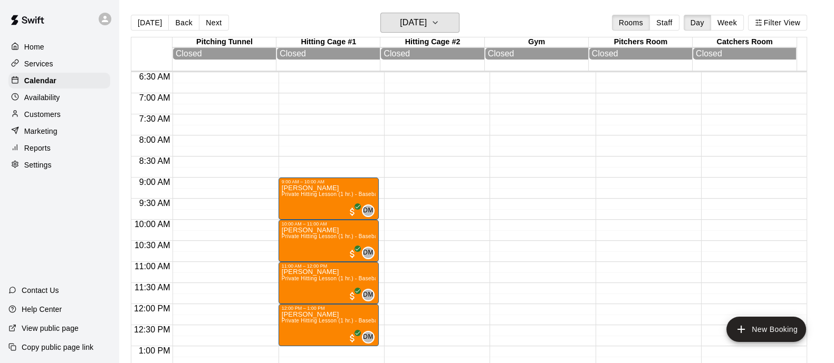
scroll to position [273, 0]
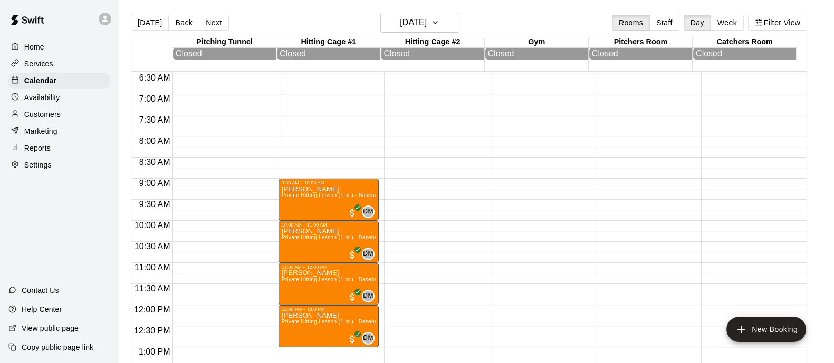
click at [40, 117] on p "Customers" at bounding box center [42, 114] width 36 height 11
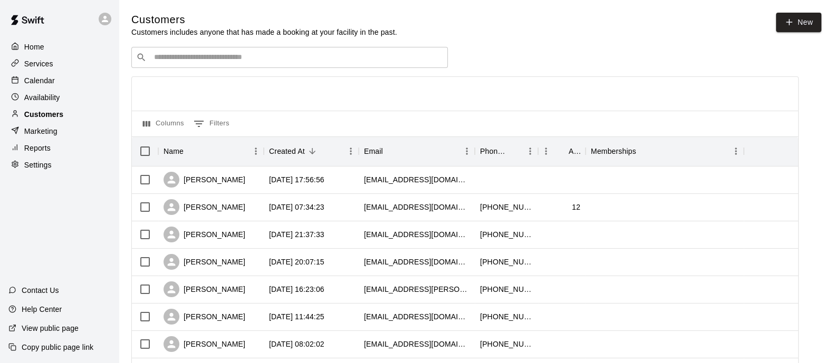
click at [316, 64] on div "​ ​" at bounding box center [289, 57] width 316 height 21
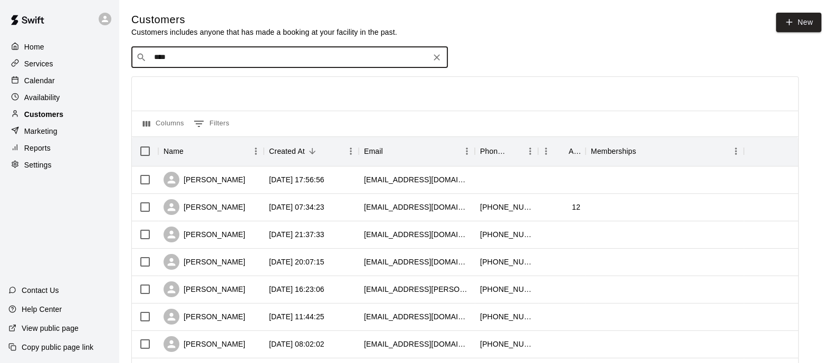
type input "*****"
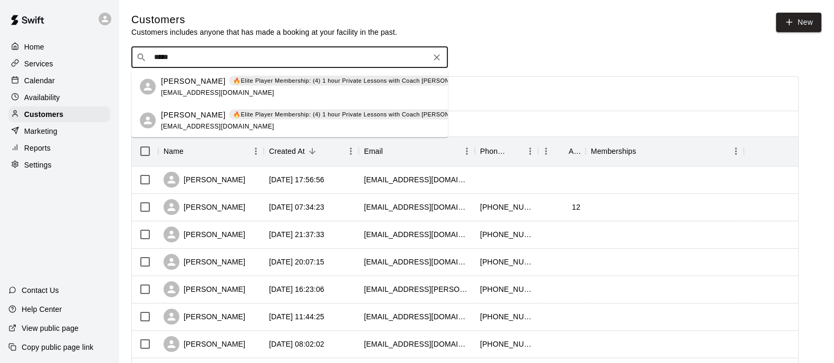
click at [241, 85] on div "🔥Elite Player Membership: (4) 1 hour Private Lessons with Coach [PERSON_NAME] –…" at bounding box center [372, 80] width 287 height 11
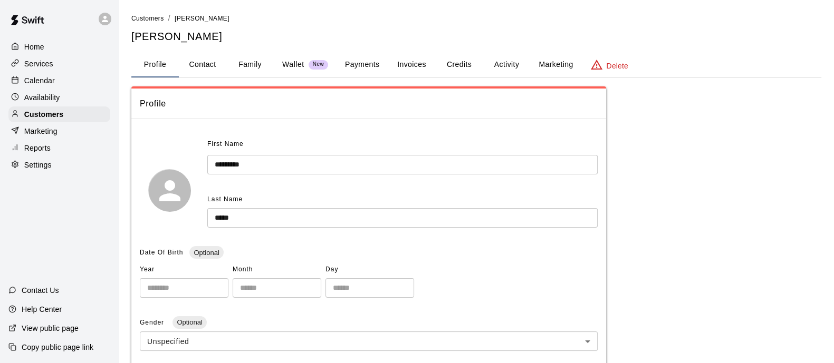
click at [372, 70] on button "Payments" at bounding box center [361, 64] width 51 height 25
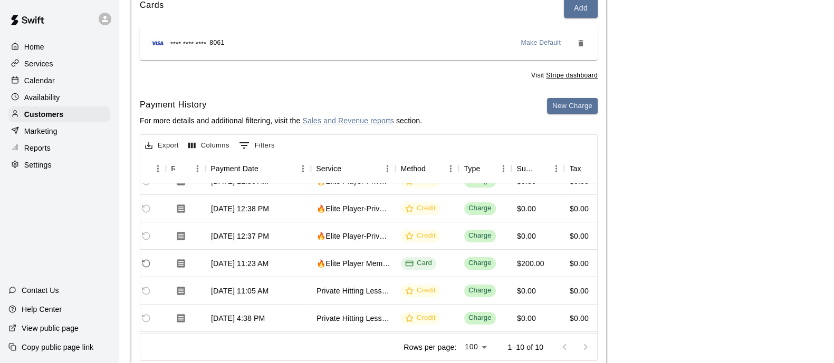
scroll to position [0, 69]
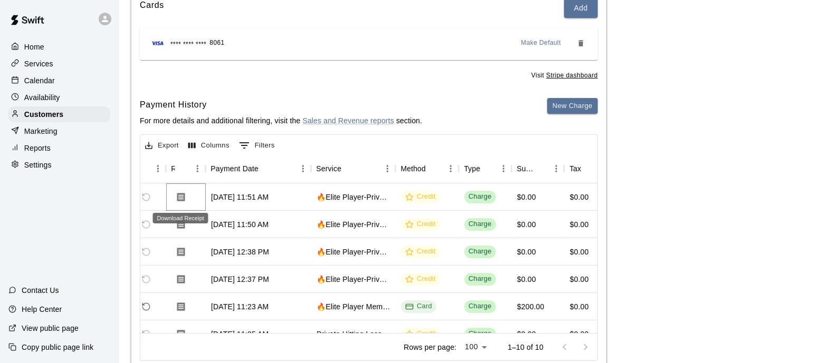
click at [179, 198] on icon "Download Receipt" at bounding box center [181, 197] width 11 height 11
click at [744, 168] on div "Payments Stripe: cus_ShK8lZy1glL3Em Cards Add **** **** **** 8061 Make Default …" at bounding box center [476, 162] width 690 height 426
click at [450, 78] on div "Visit Stripe dashboard" at bounding box center [369, 72] width 458 height 17
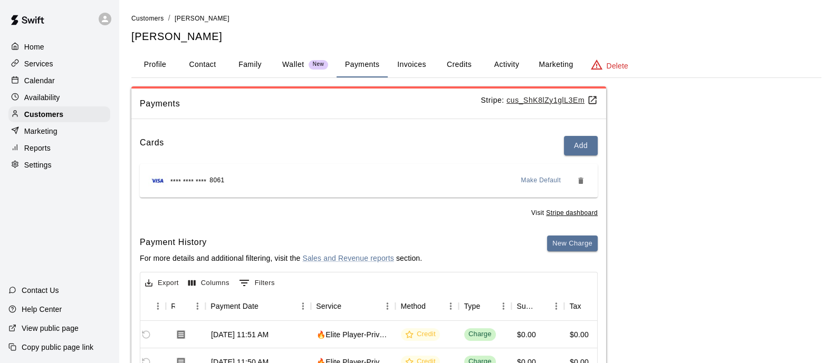
click at [451, 65] on button "Credits" at bounding box center [458, 64] width 47 height 25
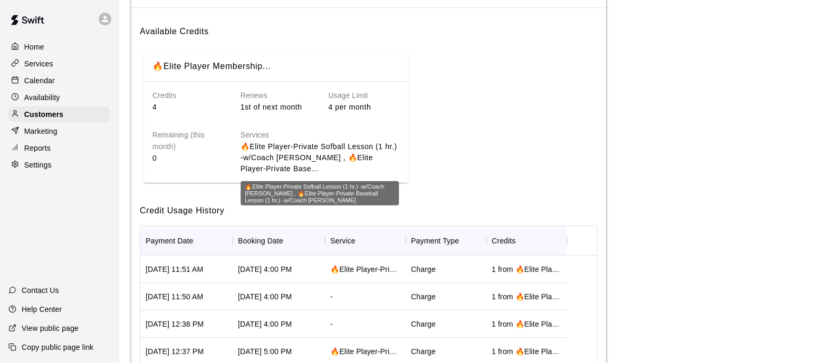
scroll to position [114, 0]
